Goal: Task Accomplishment & Management: Use online tool/utility

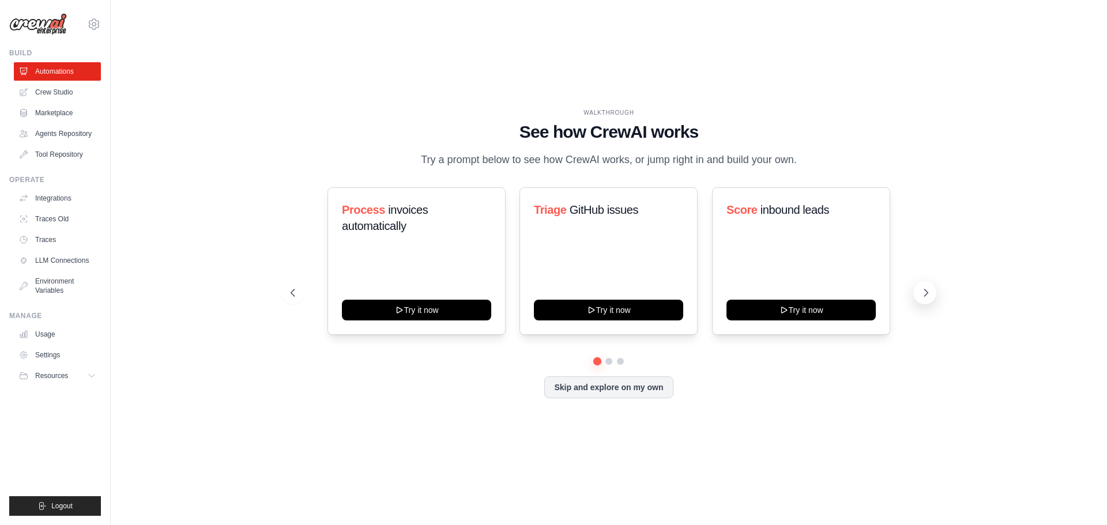
click at [924, 288] on icon at bounding box center [927, 293] width 12 height 12
click at [615, 382] on button "Skip and explore on my own" at bounding box center [608, 386] width 129 height 22
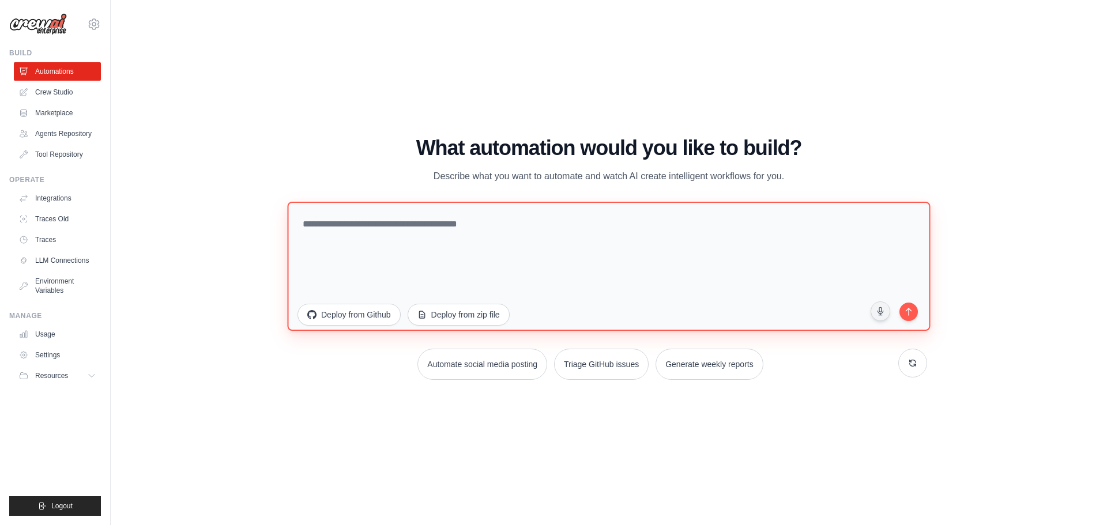
click at [329, 225] on textarea at bounding box center [608, 265] width 643 height 129
type textarea "**********"
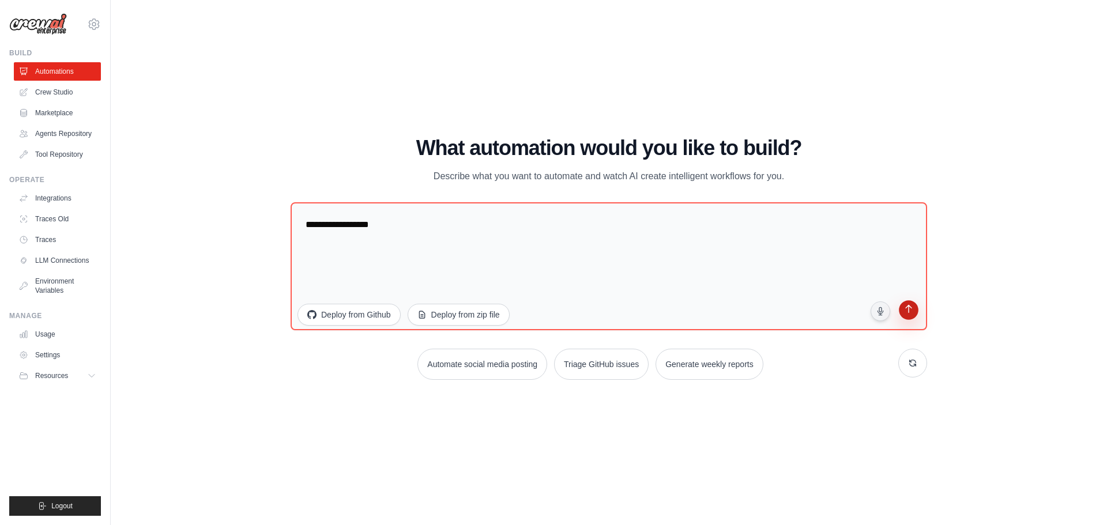
click at [920, 315] on button "submit" at bounding box center [908, 311] width 23 height 23
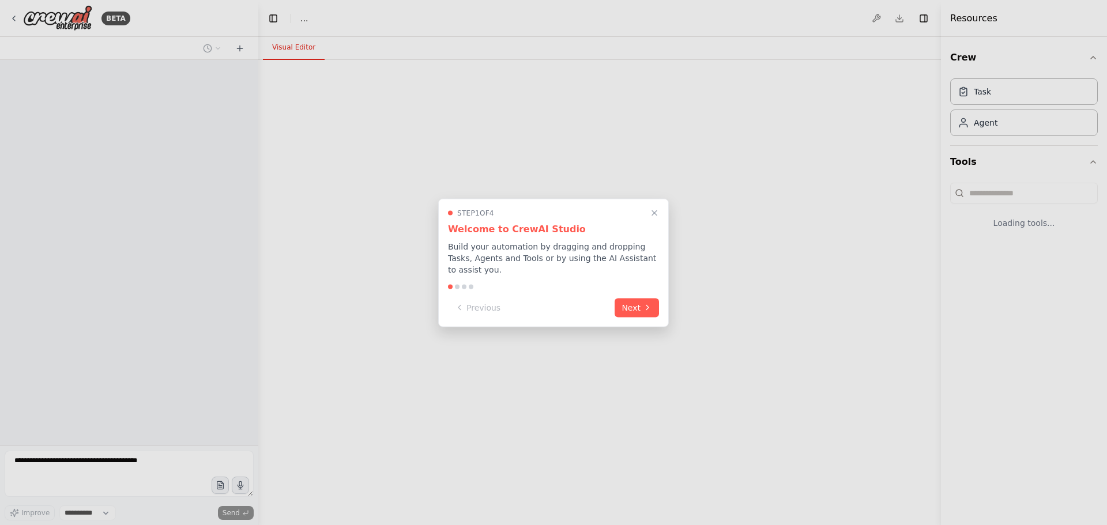
select select "****"
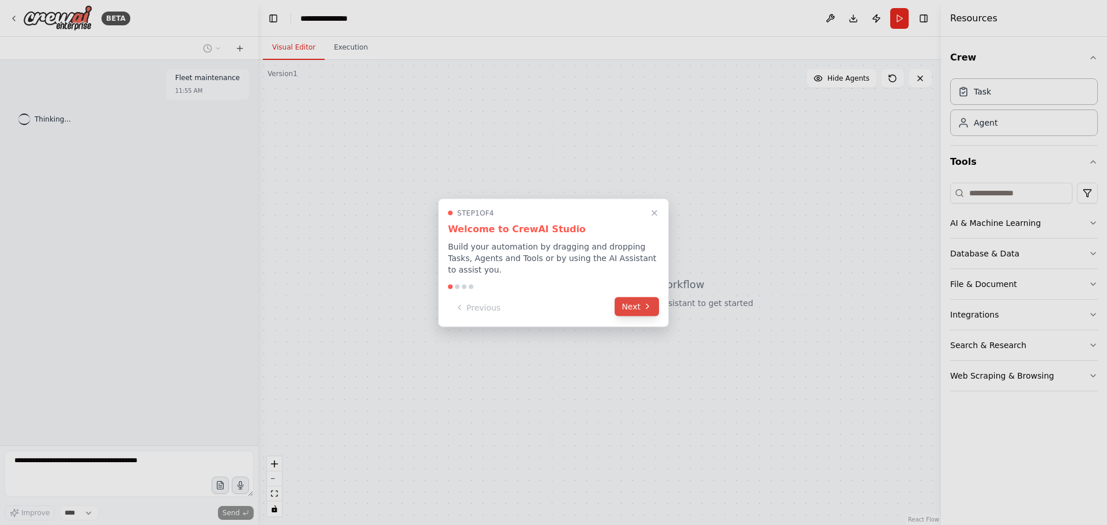
click at [618, 303] on button "Next" at bounding box center [637, 306] width 44 height 19
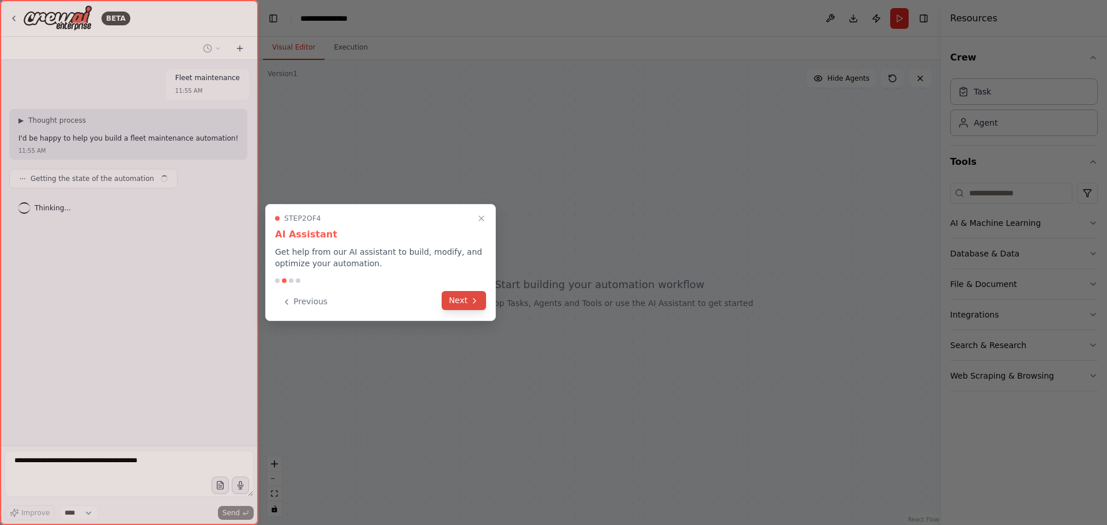
click at [459, 302] on button "Next" at bounding box center [464, 300] width 44 height 19
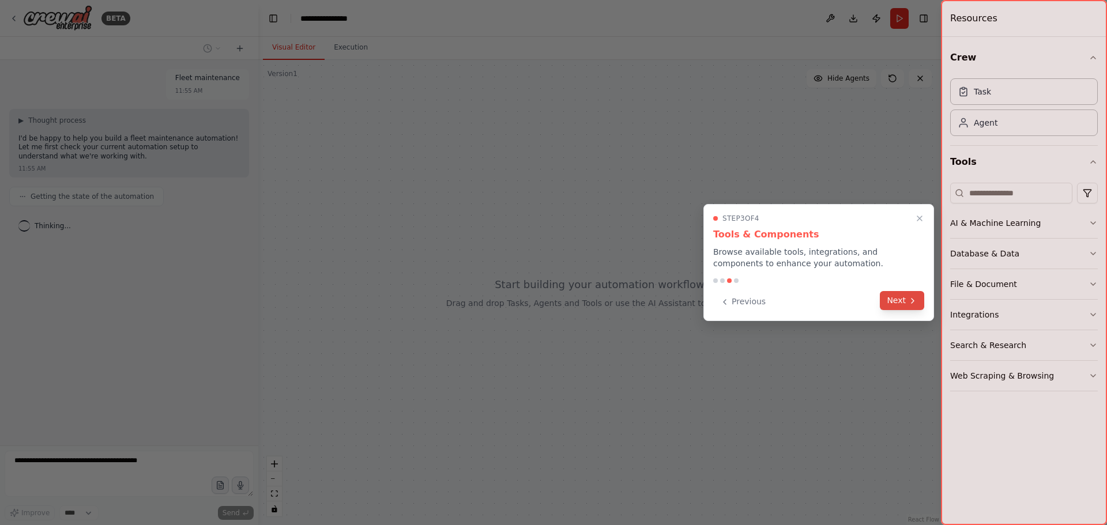
click at [895, 299] on button "Next" at bounding box center [902, 300] width 44 height 19
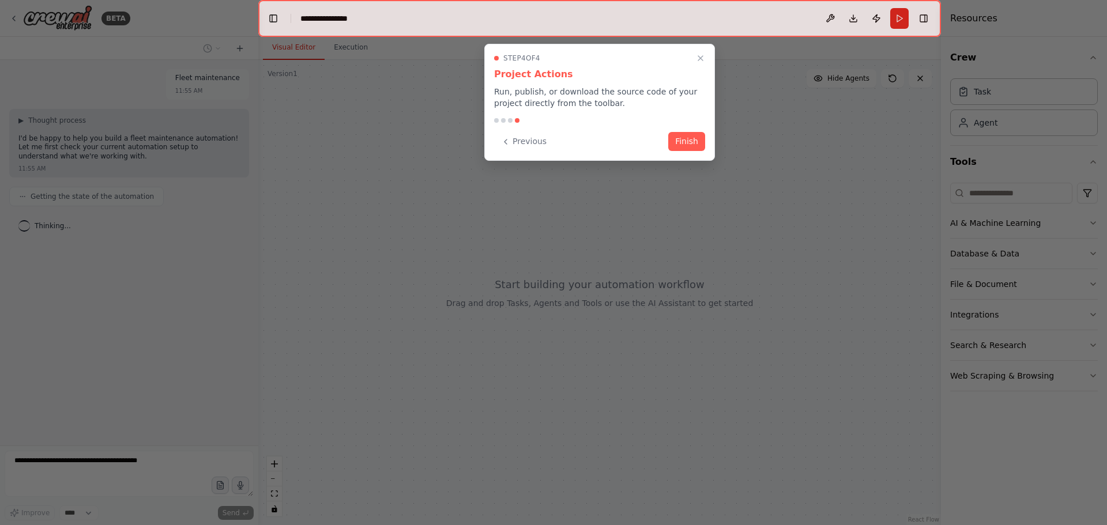
click at [687, 136] on button "Finish" at bounding box center [686, 141] width 37 height 19
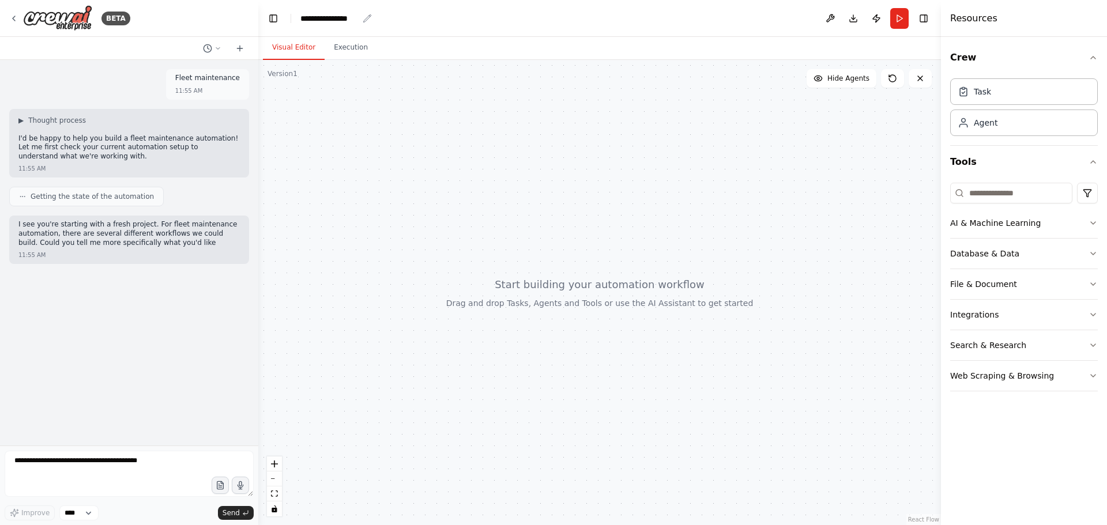
click at [348, 16] on div "**********" at bounding box center [329, 19] width 58 height 12
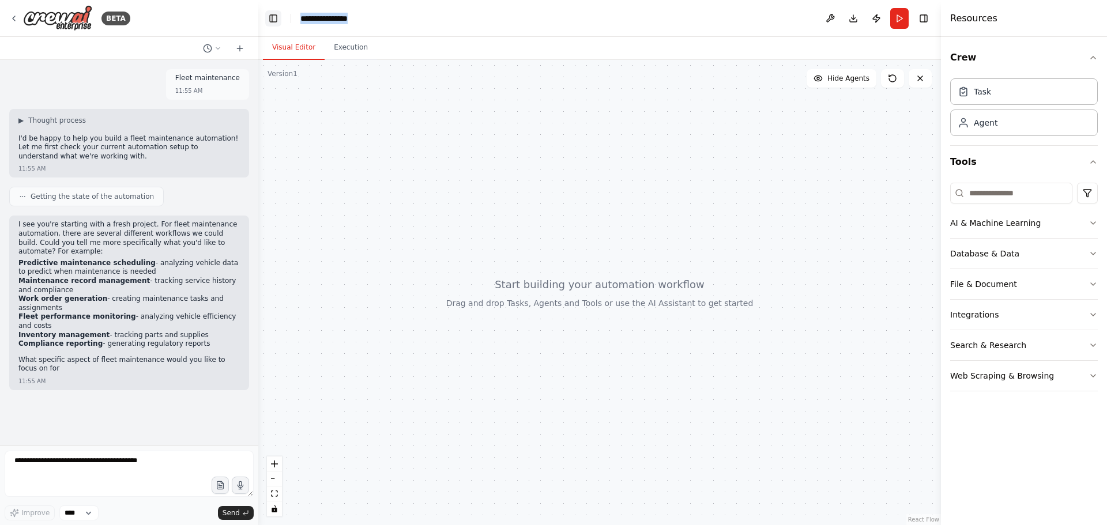
drag, startPoint x: 350, startPoint y: 17, endPoint x: 277, endPoint y: 14, distance: 72.2
click at [277, 14] on header "**********" at bounding box center [599, 18] width 683 height 37
click at [141, 266] on li "Predictive maintenance scheduling - analyzing vehicle data to predict when main…" at bounding box center [128, 268] width 221 height 18
click at [40, 464] on textarea at bounding box center [129, 474] width 249 height 46
type textarea "**********"
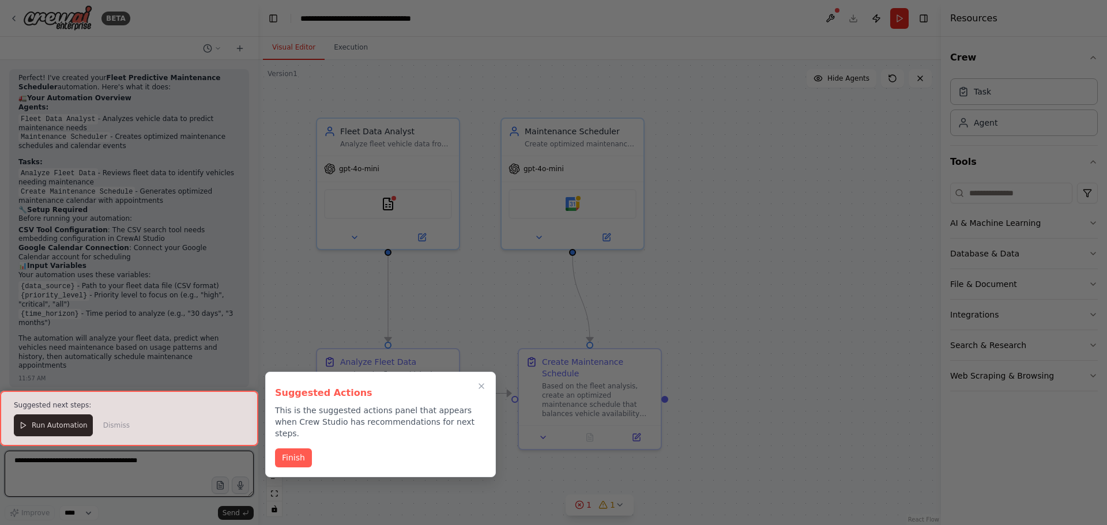
scroll to position [966, 0]
click at [291, 448] on button "Finish" at bounding box center [293, 457] width 37 height 19
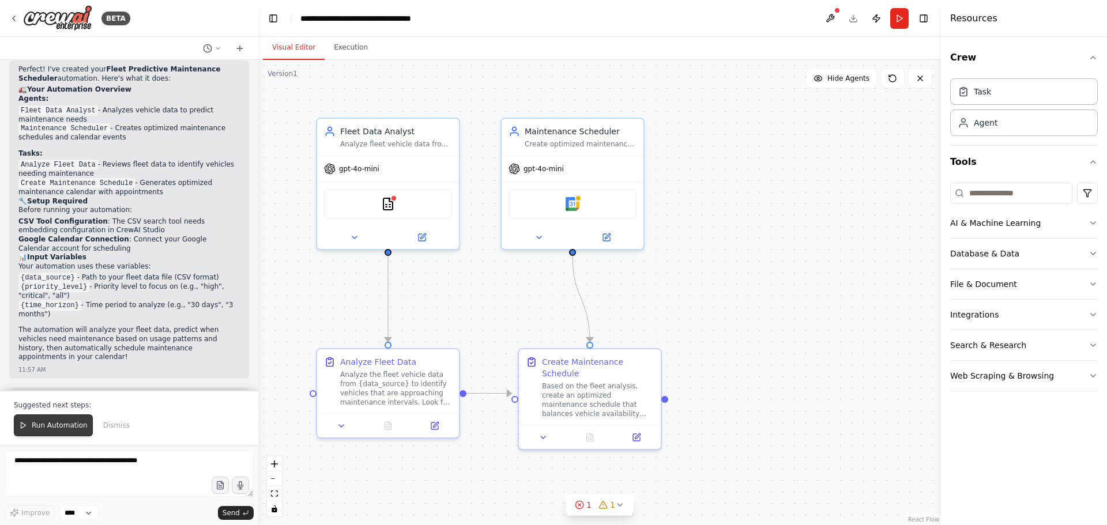
click at [39, 418] on button "Run Automation" at bounding box center [53, 426] width 79 height 22
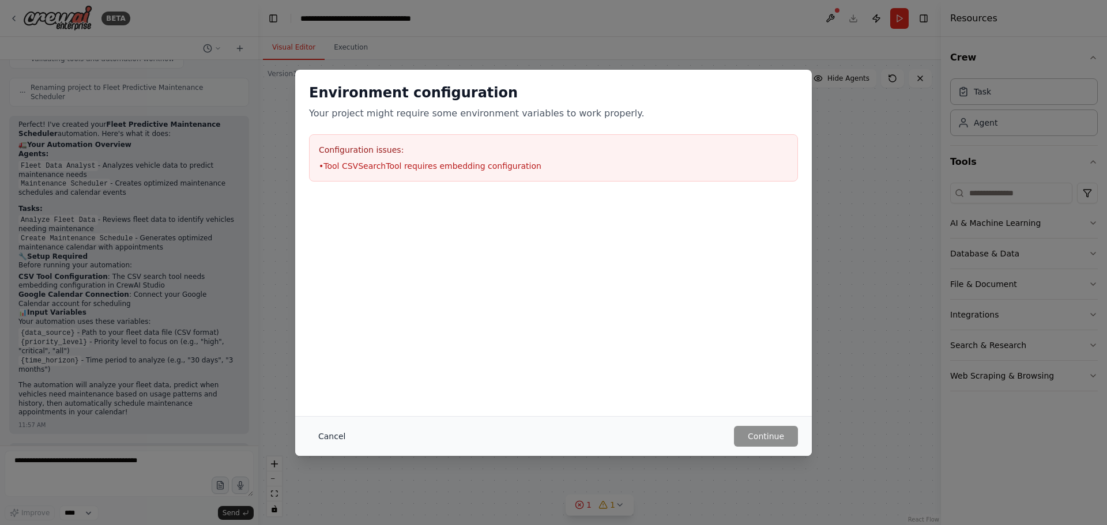
click at [336, 438] on button "Cancel" at bounding box center [332, 436] width 46 height 21
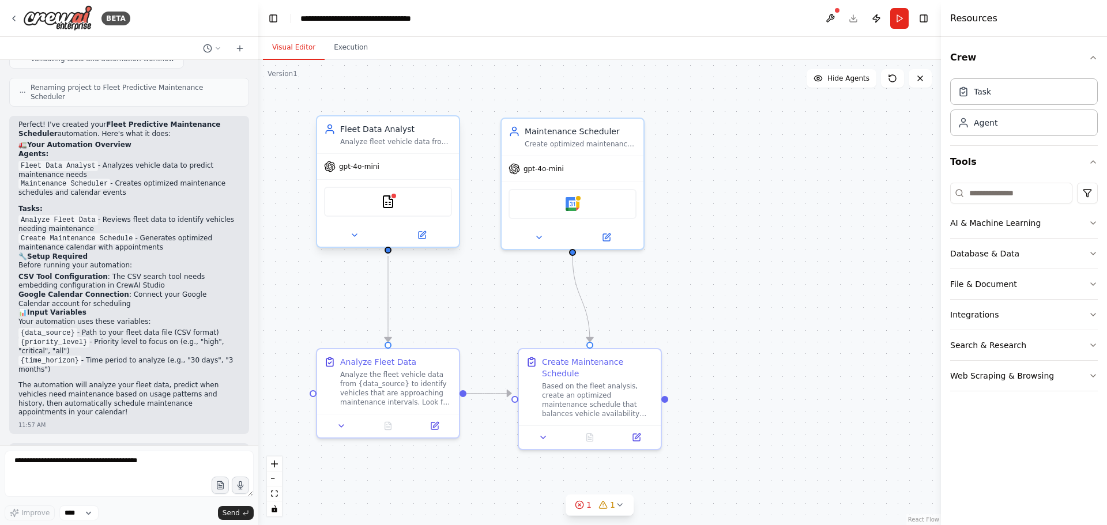
click at [404, 208] on div "CSVSearchTool" at bounding box center [388, 202] width 128 height 30
click at [424, 236] on icon at bounding box center [422, 235] width 7 height 7
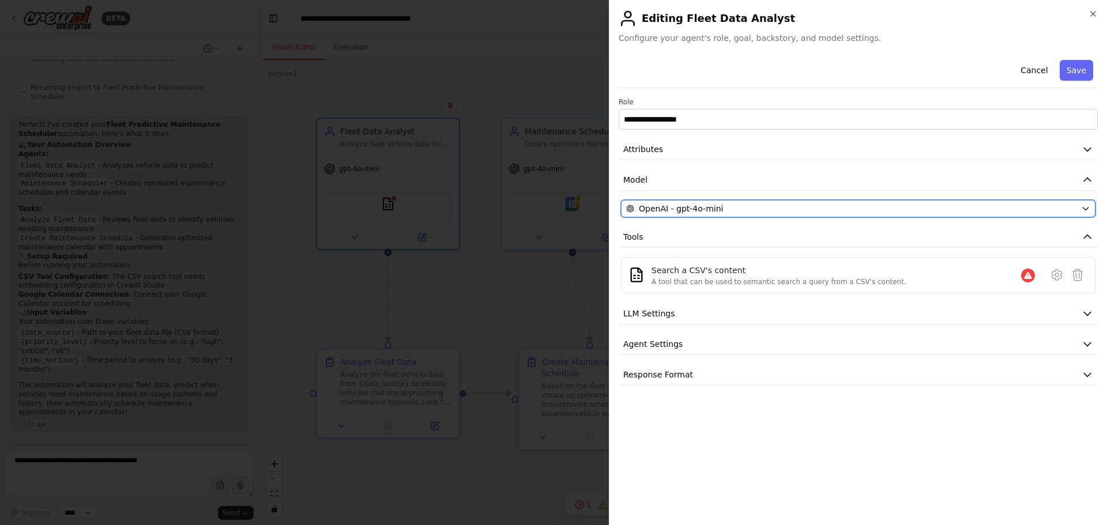
click at [777, 208] on div "OpenAI - gpt-4o-mini" at bounding box center [851, 209] width 450 height 12
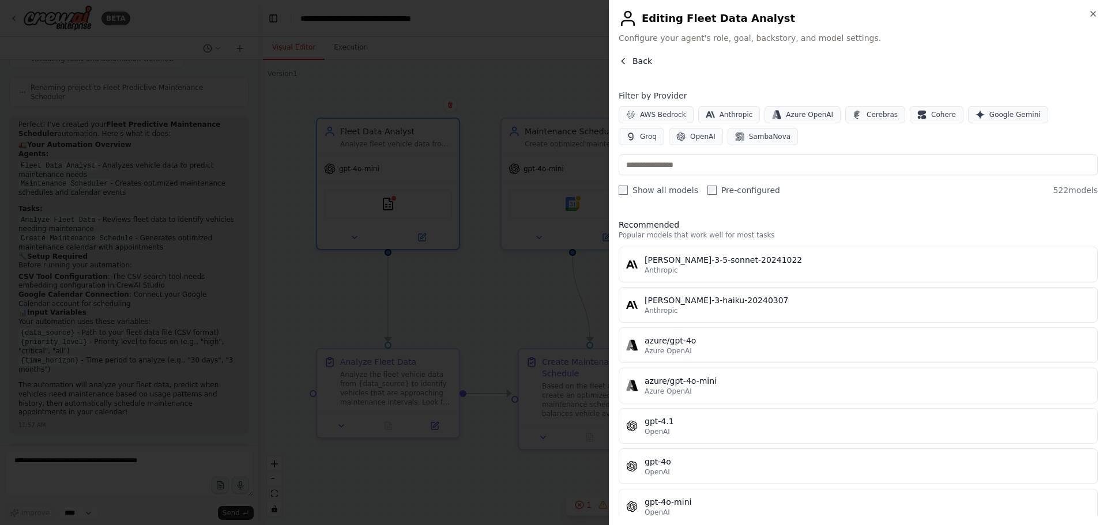
click at [636, 56] on span "Back" at bounding box center [643, 61] width 20 height 12
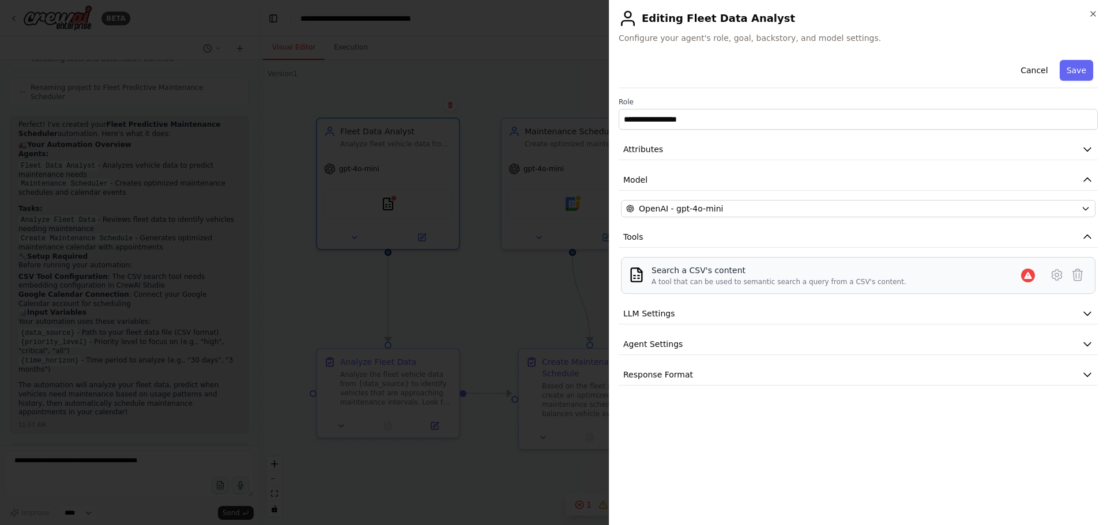
click at [961, 279] on div "Search a CSV's content A tool that can be used to semantic search a query from …" at bounding box center [846, 276] width 388 height 22
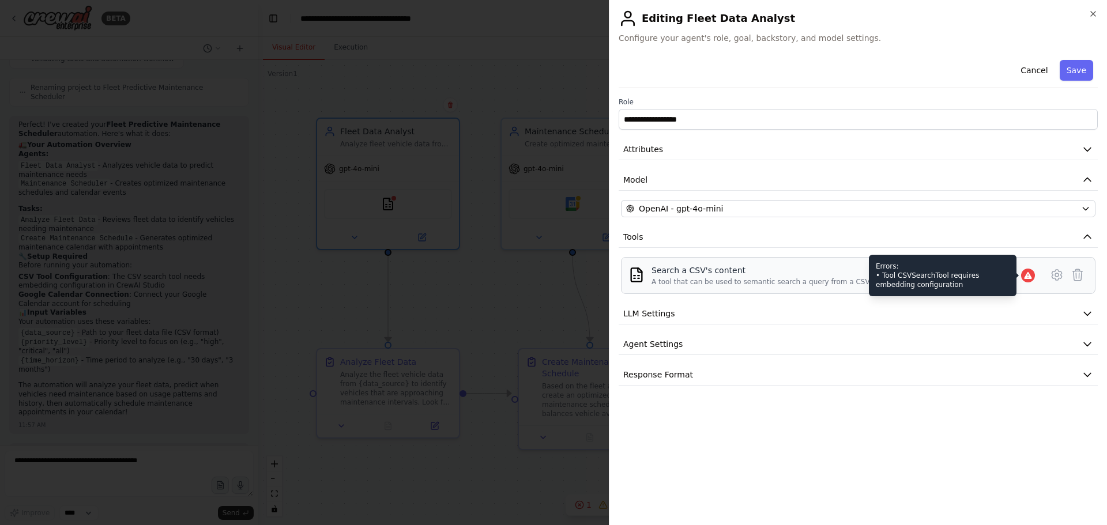
click at [1030, 276] on icon at bounding box center [1027, 275] width 7 height 7
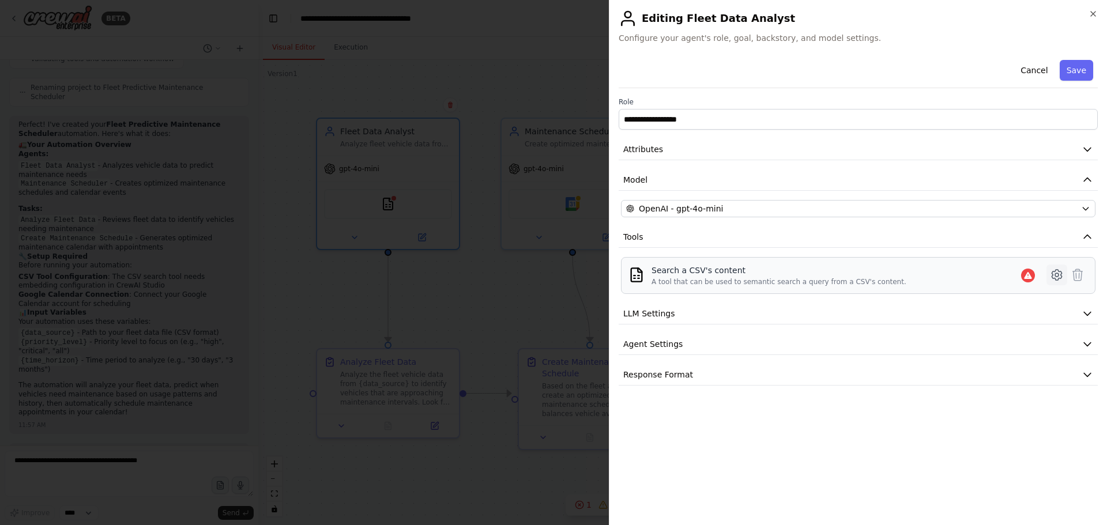
click at [1053, 272] on icon at bounding box center [1057, 275] width 10 height 10
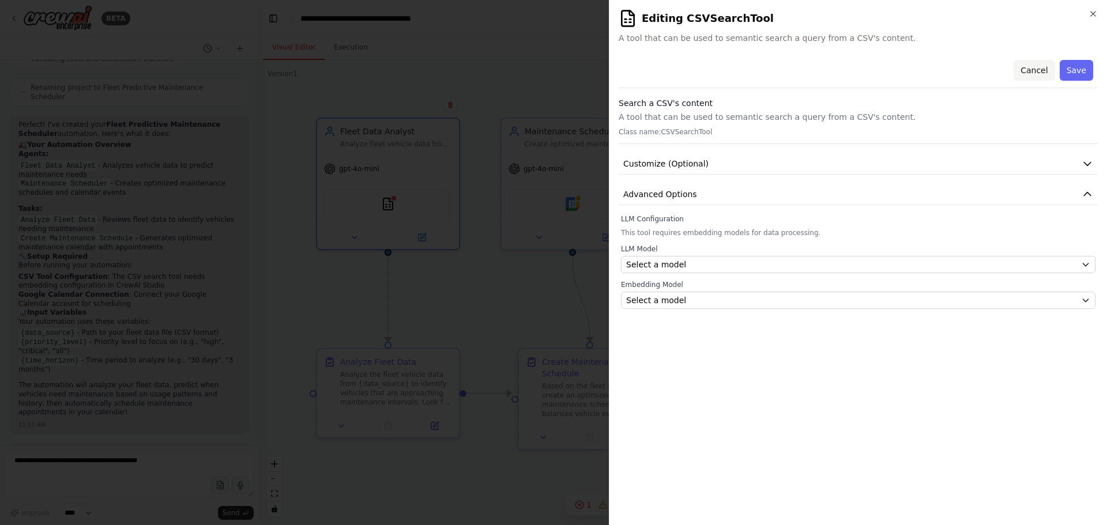
click at [1031, 70] on button "Cancel" at bounding box center [1034, 70] width 41 height 21
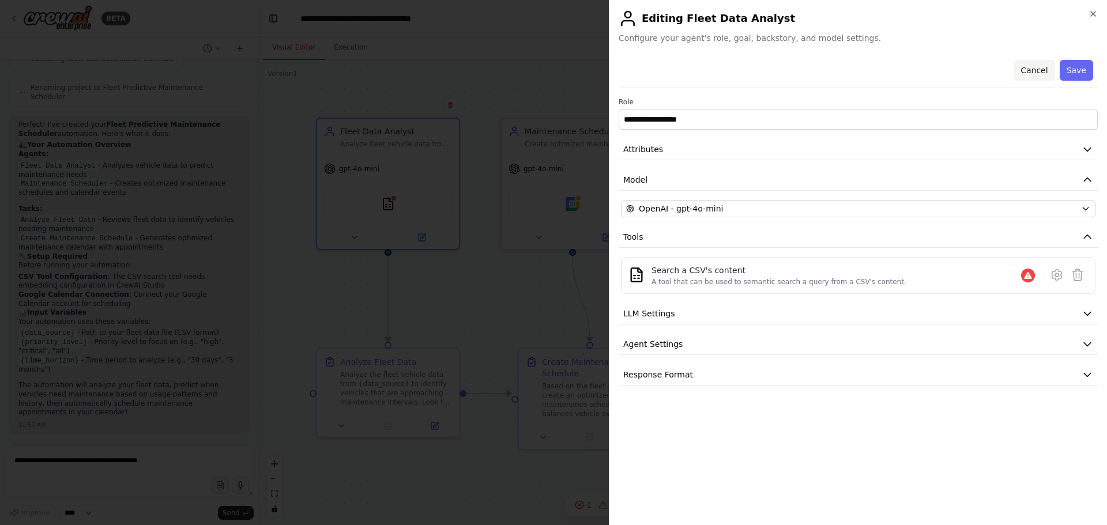
click at [1038, 67] on button "Cancel" at bounding box center [1034, 70] width 41 height 21
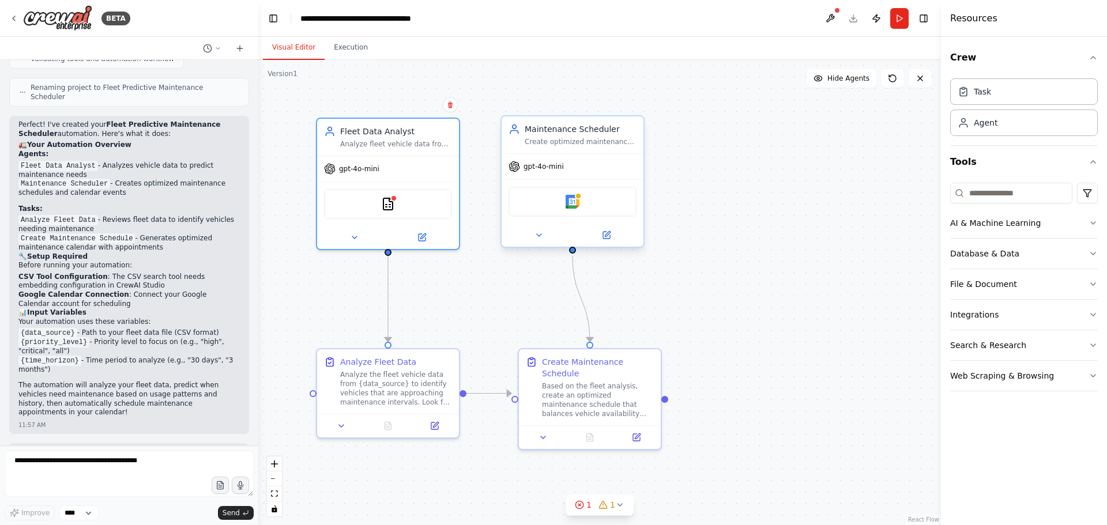
click at [560, 168] on span "gpt-4o-mini" at bounding box center [544, 166] width 40 height 9
click at [359, 239] on icon at bounding box center [354, 235] width 9 height 9
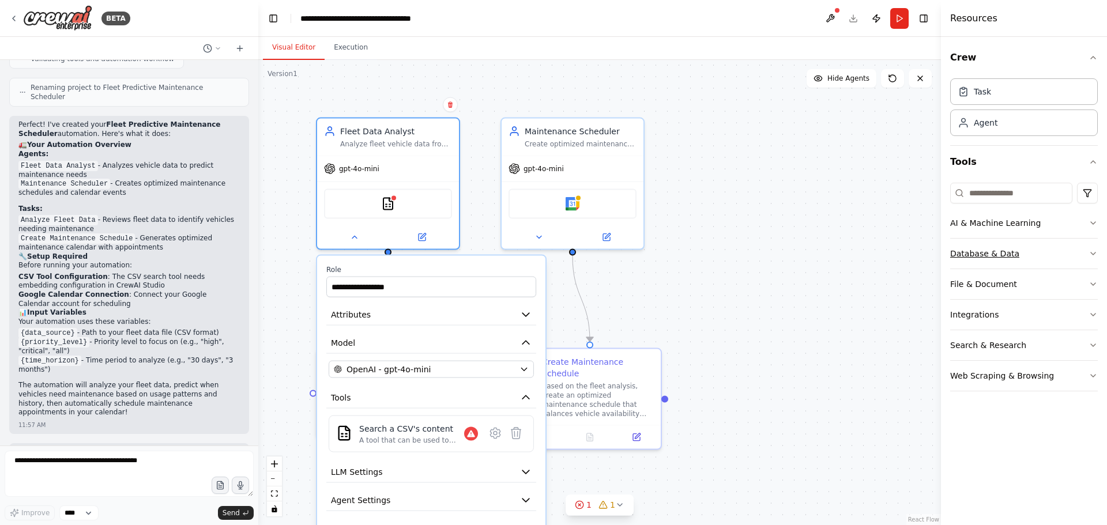
click at [1011, 259] on div "Database & Data" at bounding box center [985, 254] width 69 height 12
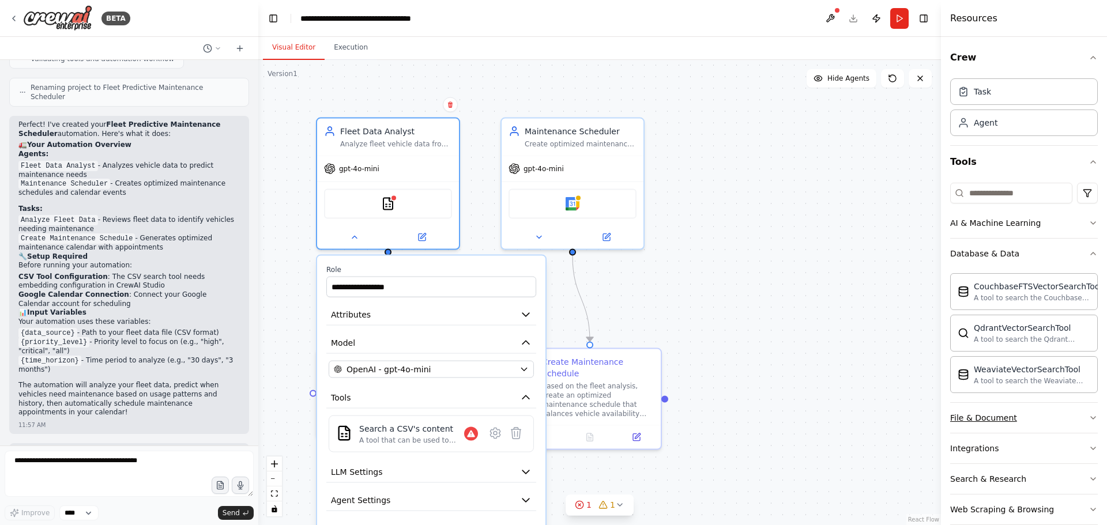
click at [1019, 418] on button "File & Document" at bounding box center [1025, 418] width 148 height 30
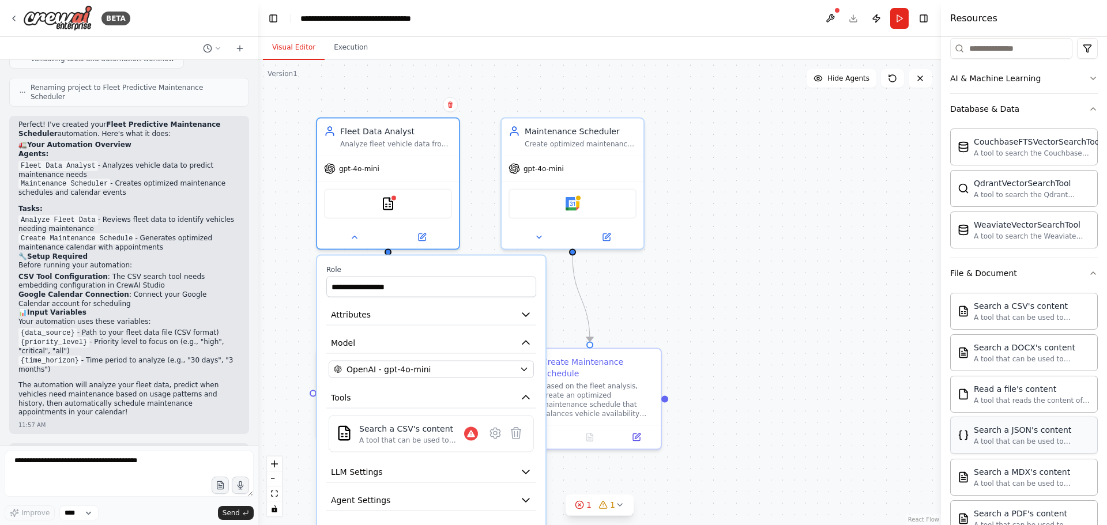
scroll to position [173, 0]
